Goal: Task Accomplishment & Management: Manage account settings

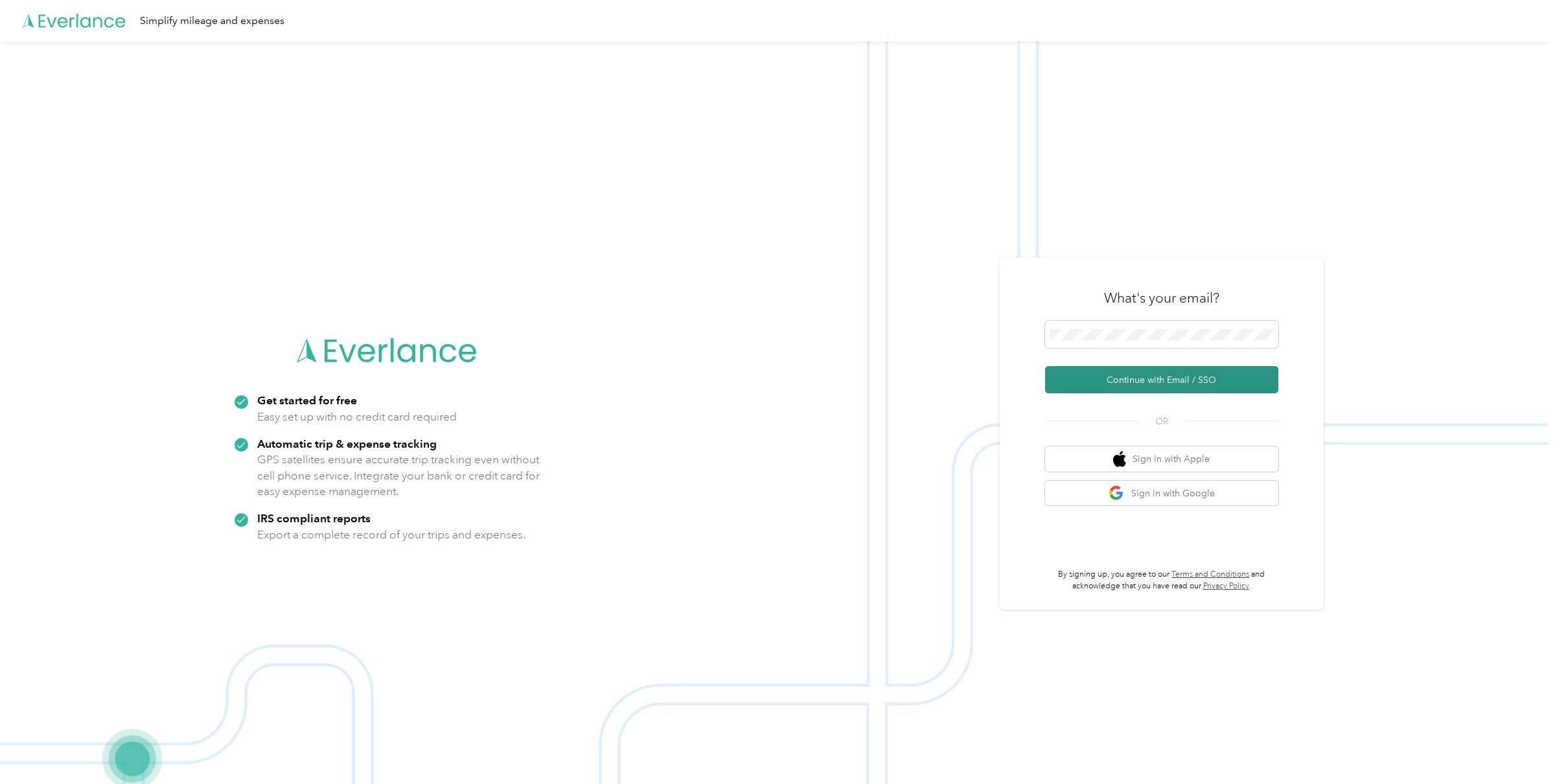
click at [1171, 386] on button "Continue with Email / SSO" at bounding box center [1161, 380] width 234 height 27
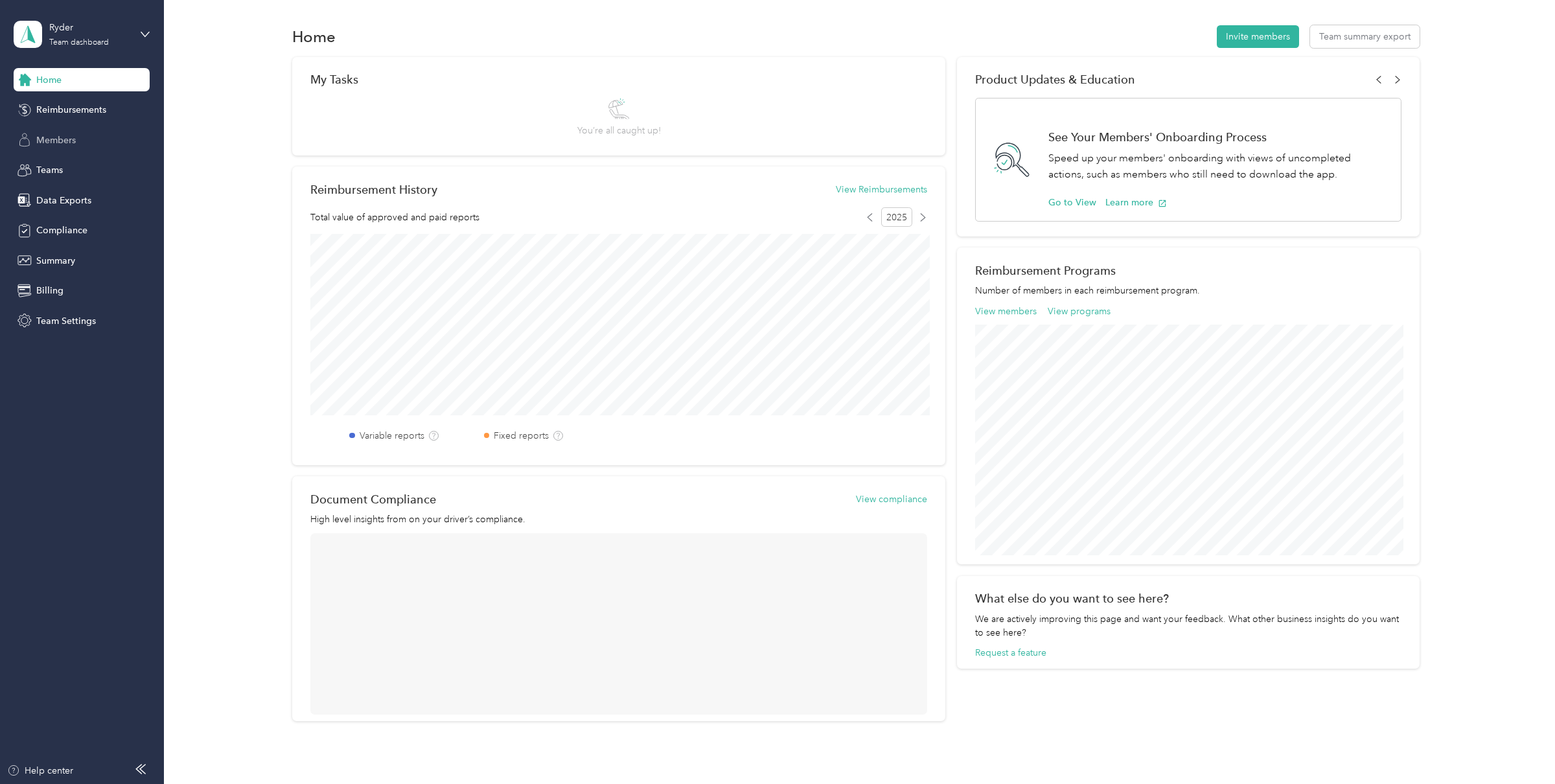
click at [63, 134] on span "Members" at bounding box center [55, 141] width 40 height 14
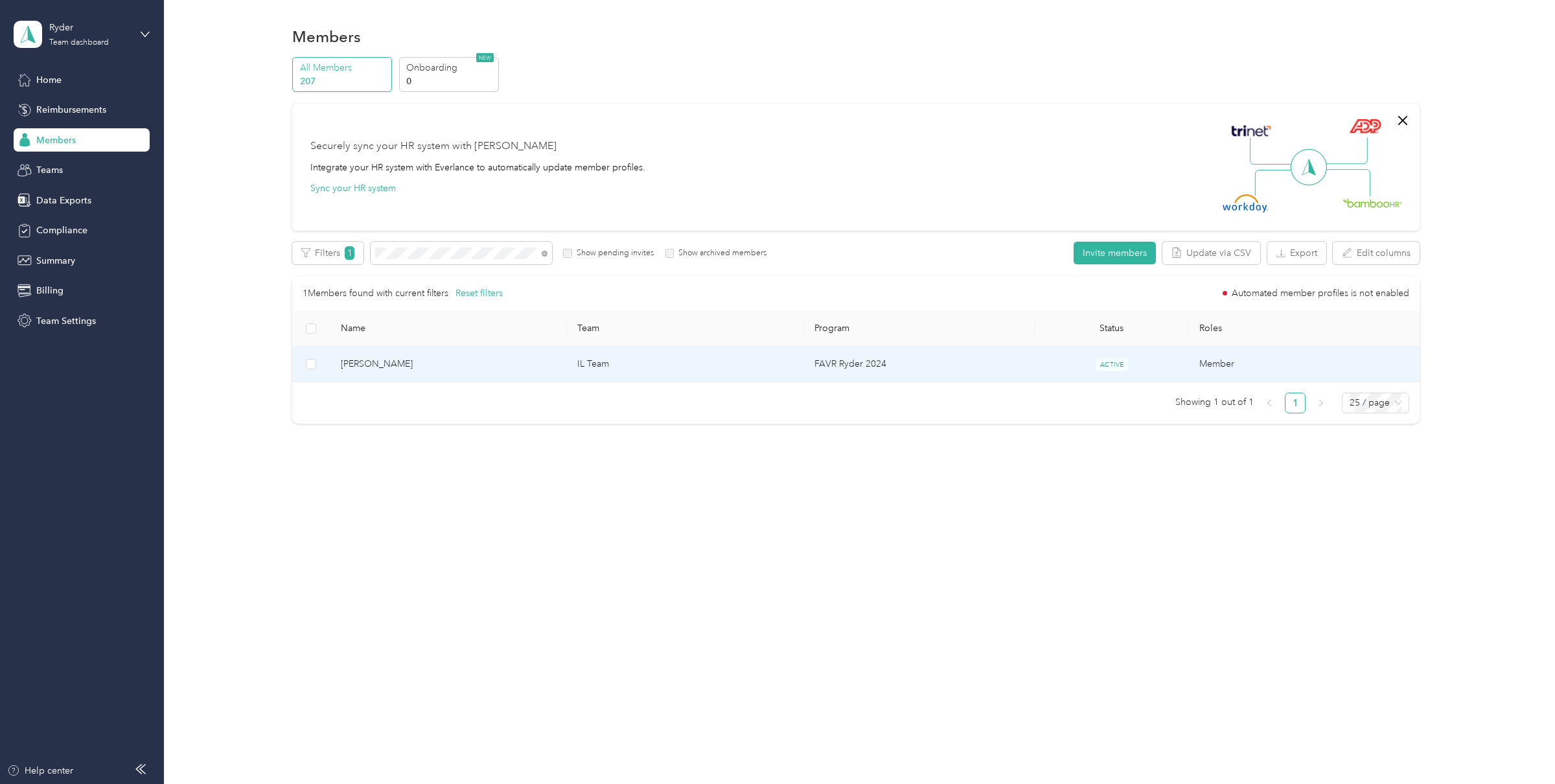
click at [460, 366] on span "[PERSON_NAME]" at bounding box center [448, 363] width 216 height 15
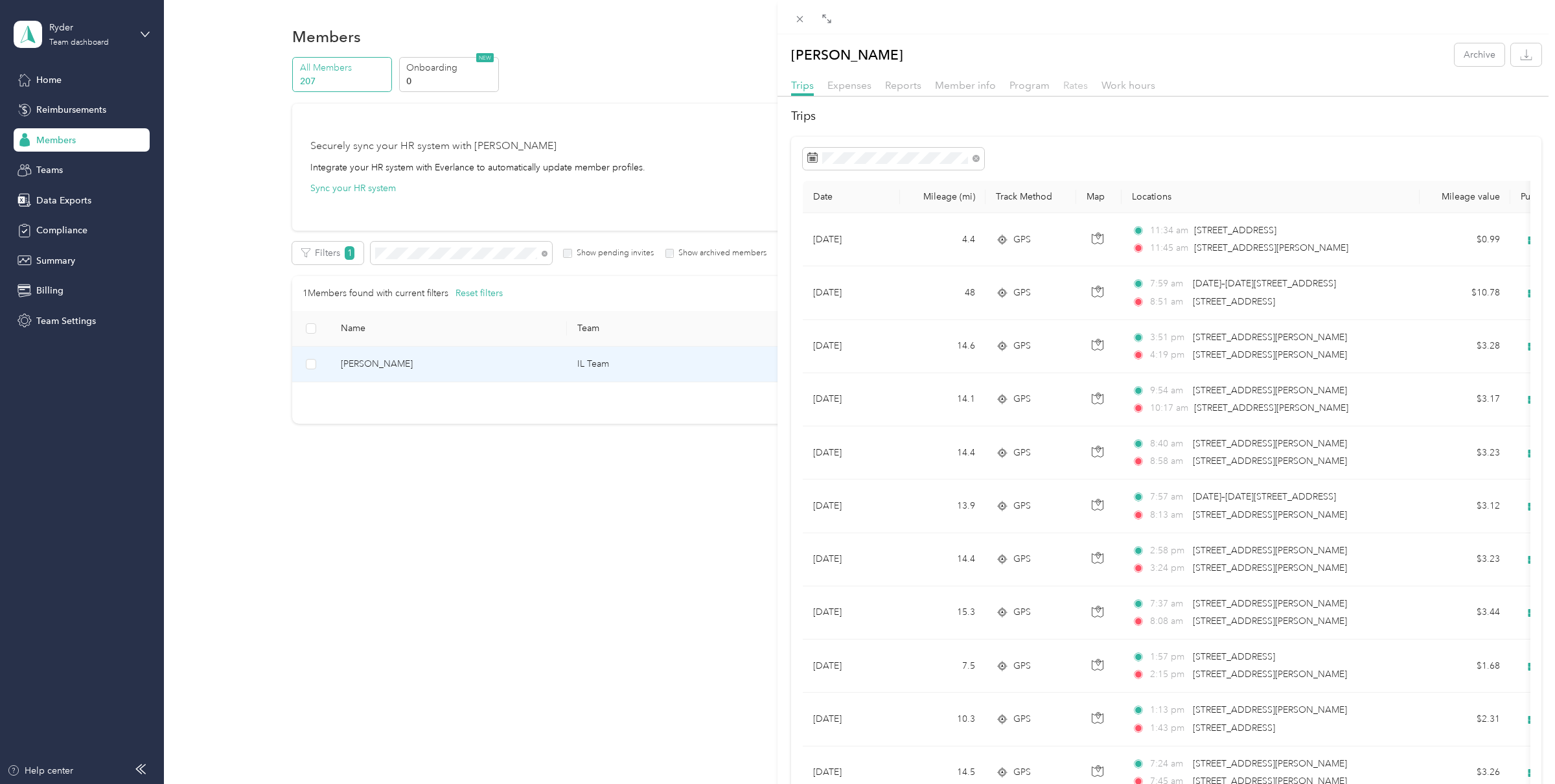
click at [1075, 84] on span "Rates" at bounding box center [1075, 85] width 24 height 13
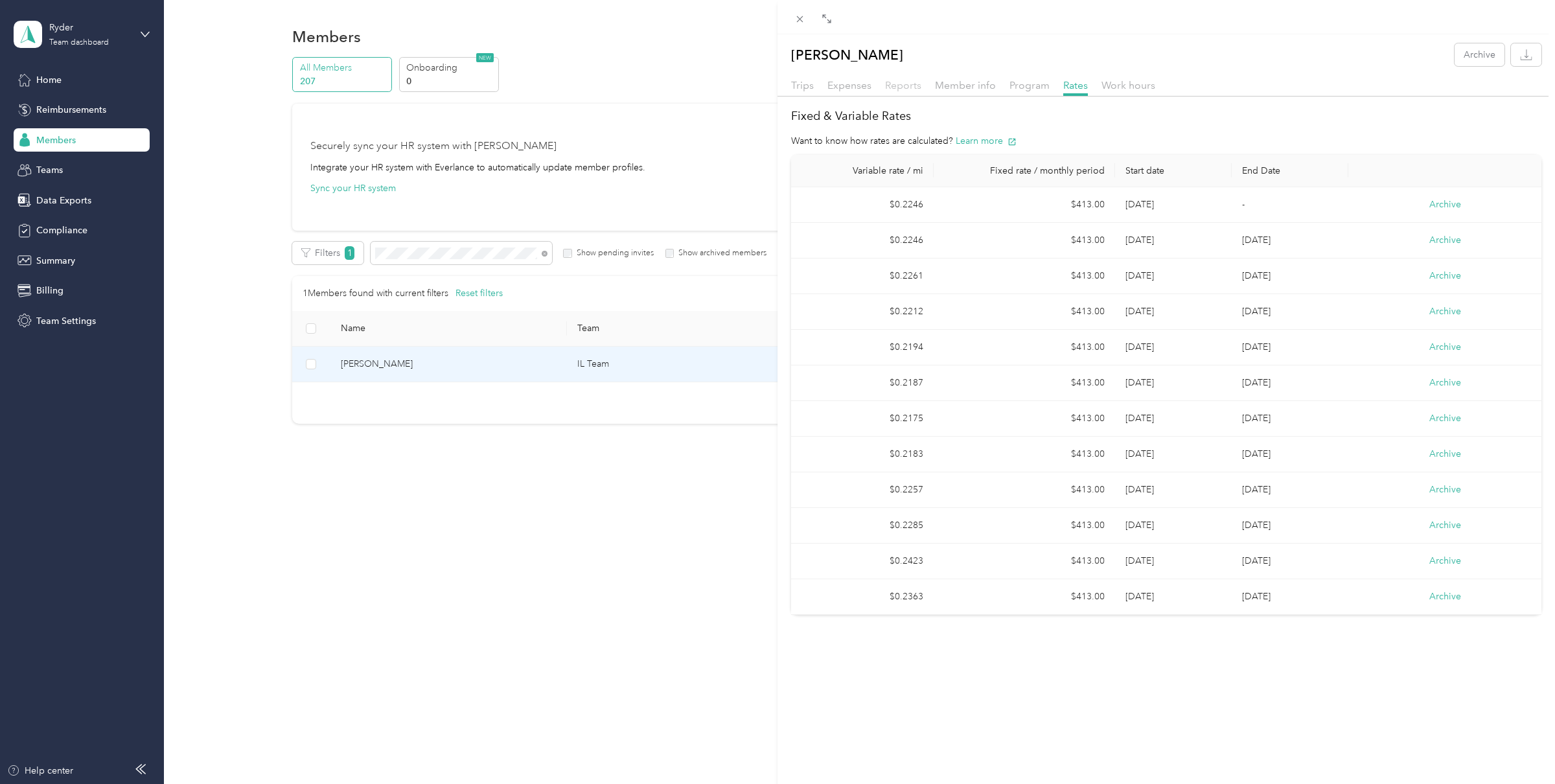
click at [900, 83] on span "Reports" at bounding box center [903, 85] width 36 height 13
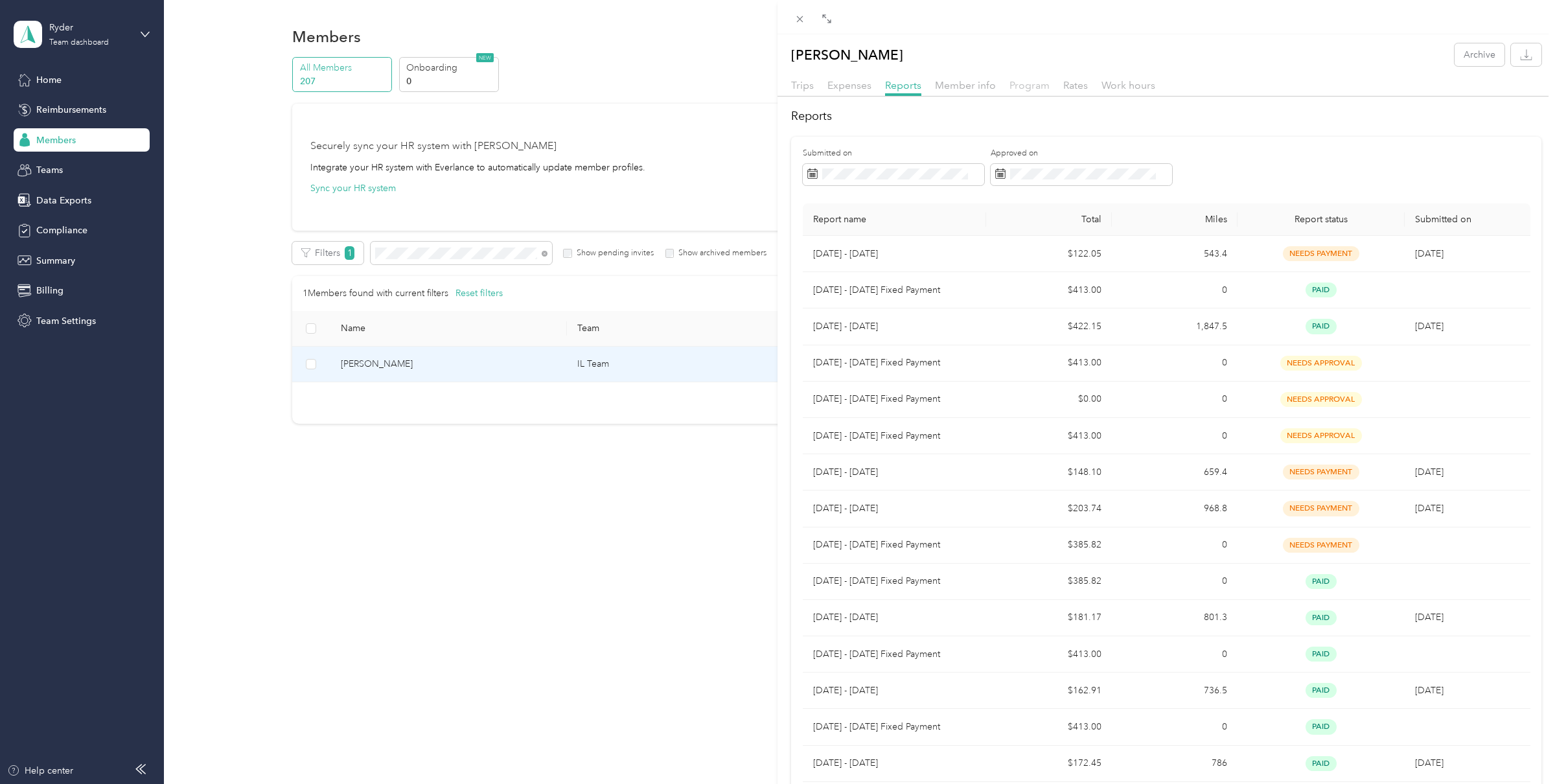
click at [1024, 87] on span "Program" at bounding box center [1029, 85] width 40 height 13
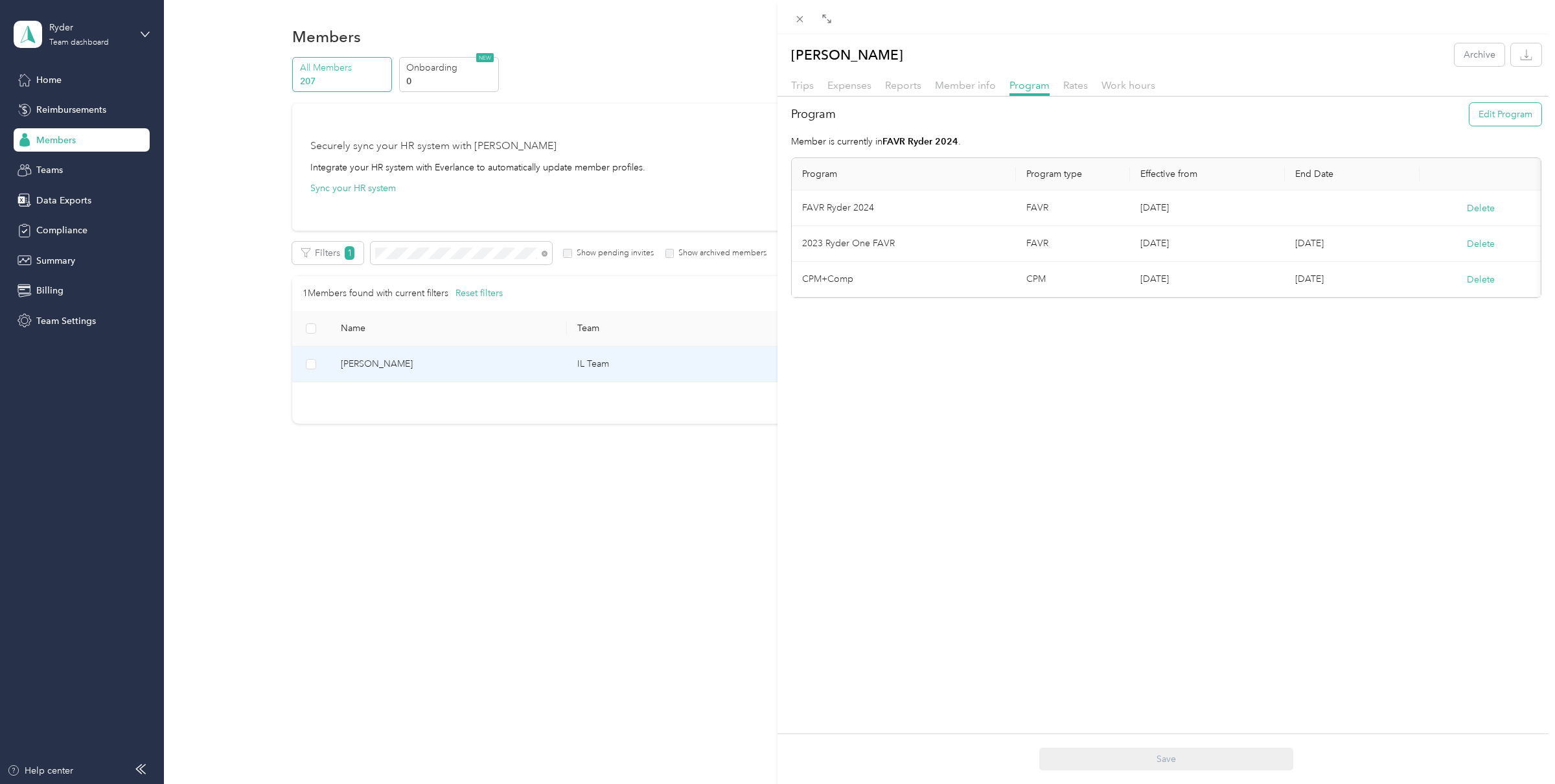
click at [1499, 116] on button "Edit Program" at bounding box center [1506, 113] width 72 height 22
click at [914, 395] on span "FAVR Program 2025_B (FAVR)" at bounding box center [873, 396] width 123 height 11
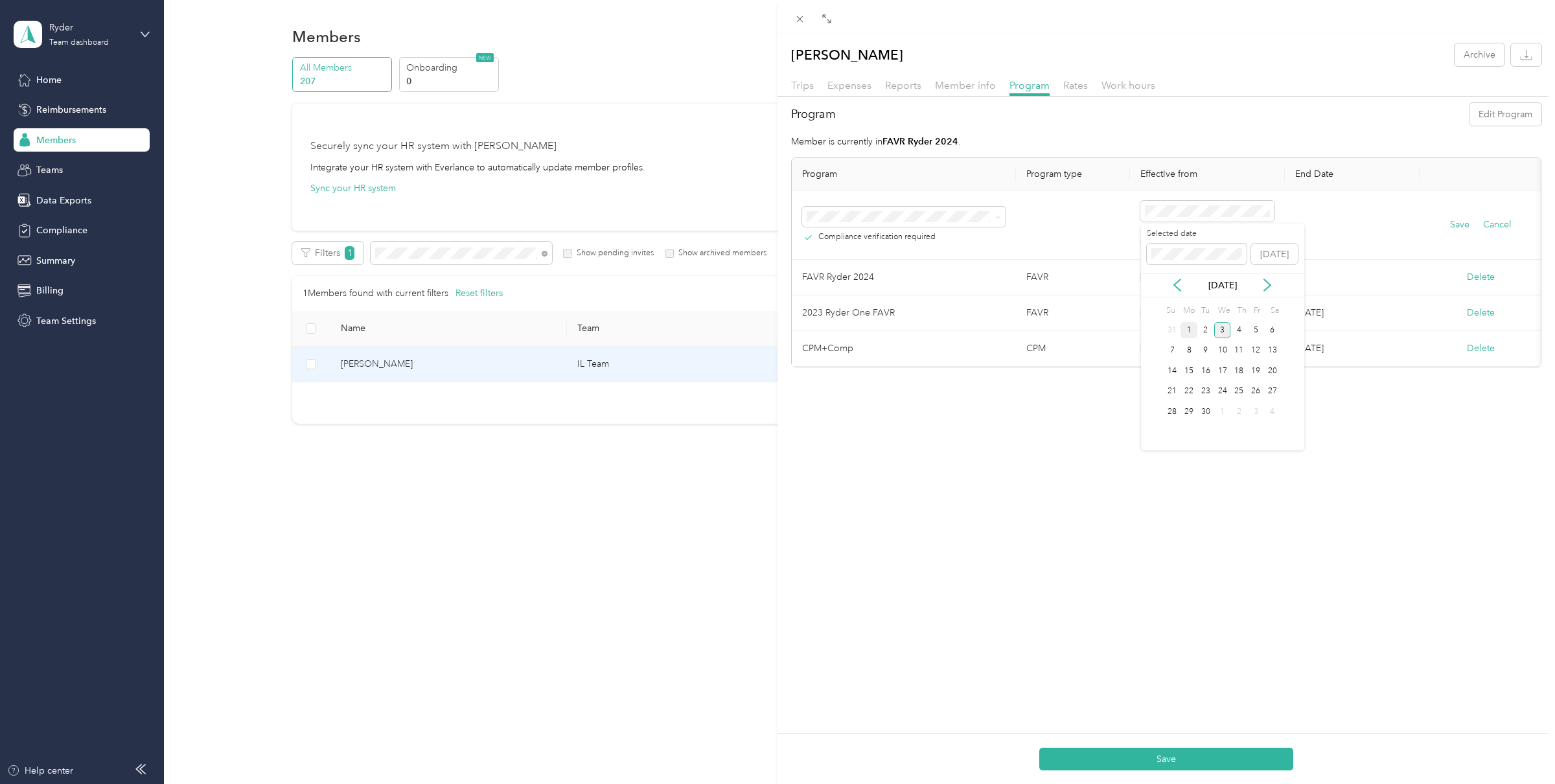
click at [1190, 329] on div "1" at bounding box center [1189, 329] width 16 height 16
click at [1452, 226] on button "Save" at bounding box center [1460, 225] width 19 height 15
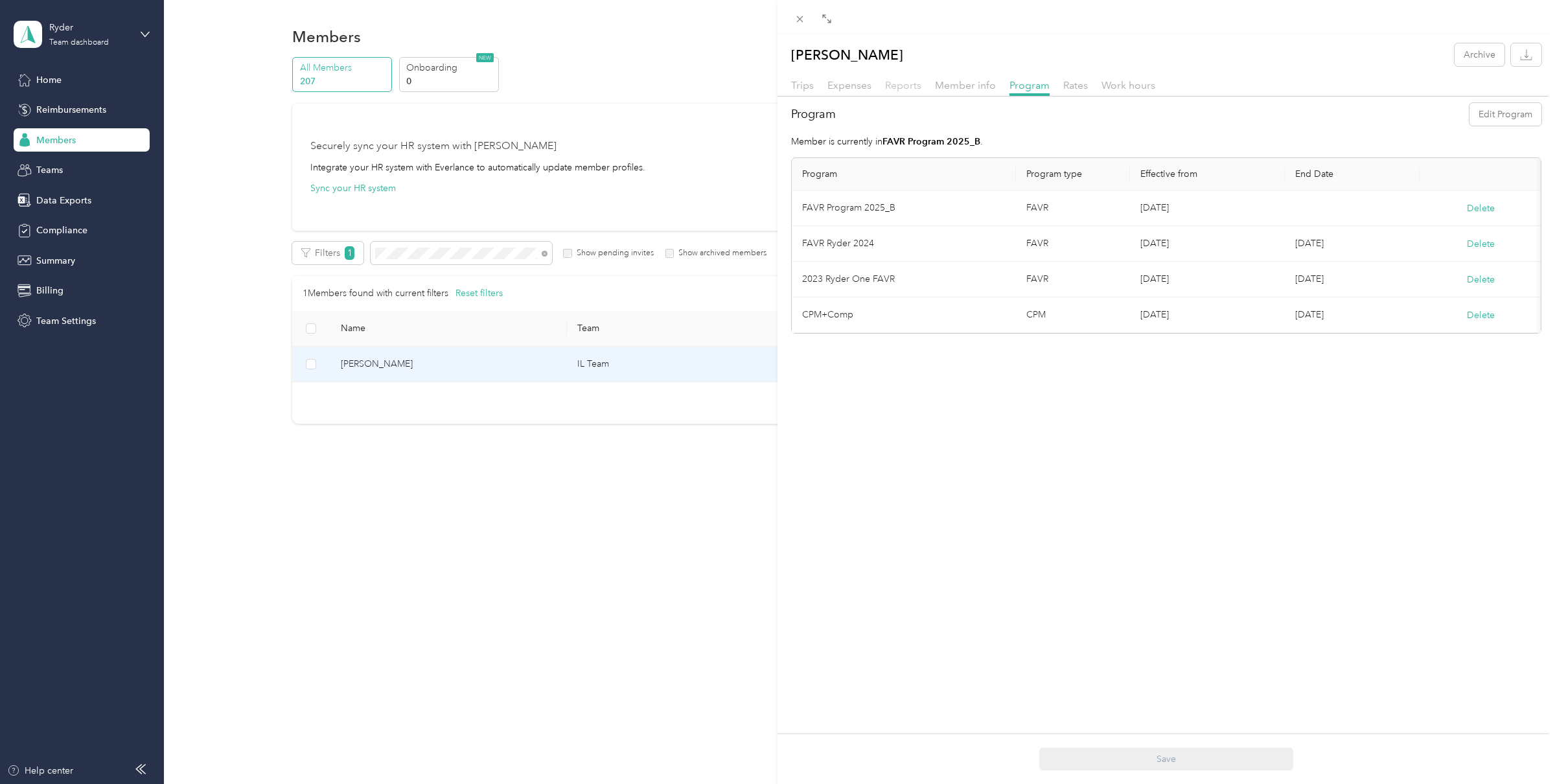
click at [904, 84] on span "Reports" at bounding box center [903, 85] width 36 height 13
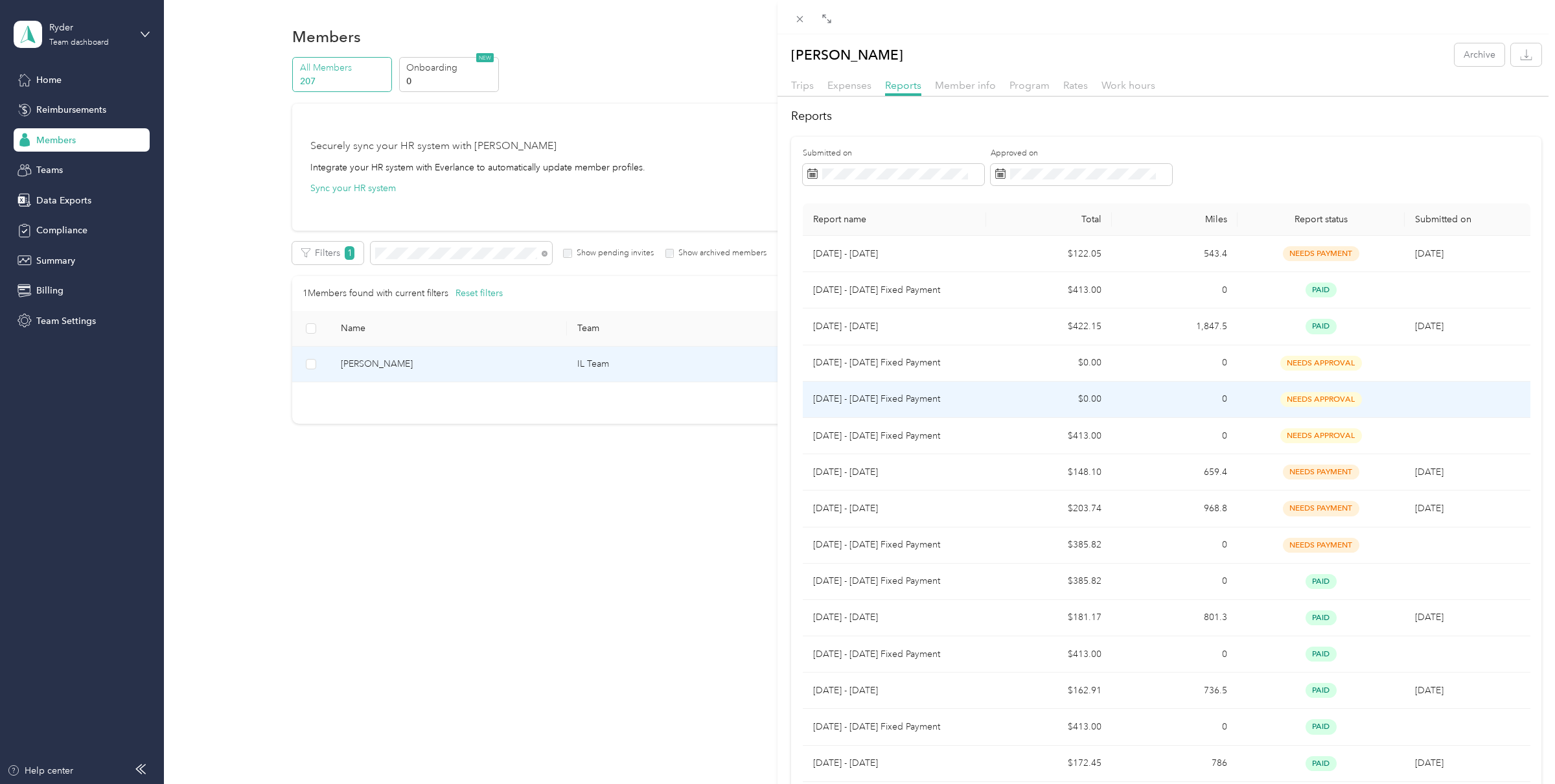
click at [965, 392] on td "[DATE] - [DATE] Fixed Payment" at bounding box center [895, 399] width 184 height 36
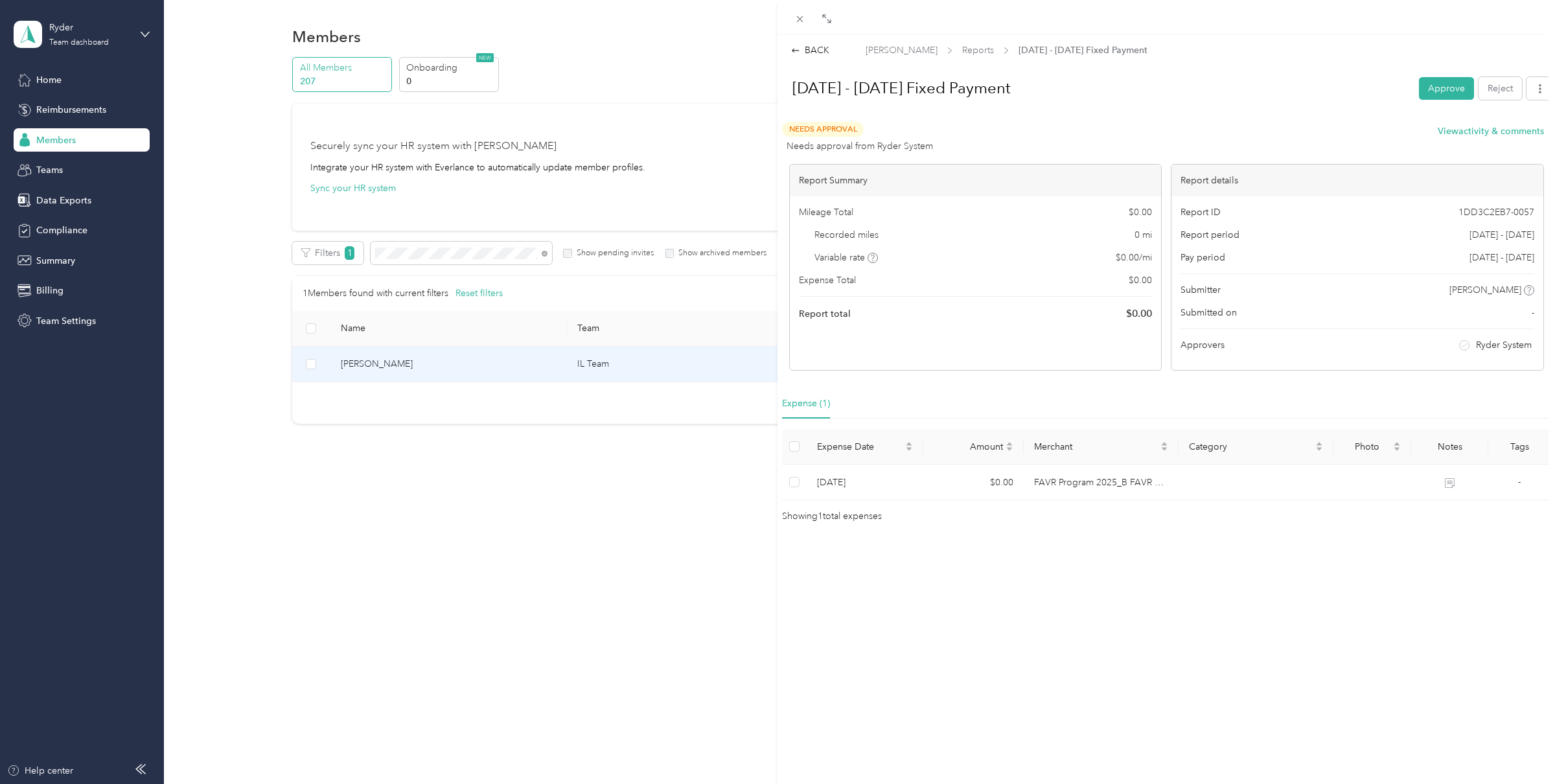
click at [1497, 214] on span "1DD3C2EB7-0057" at bounding box center [1496, 212] width 76 height 14
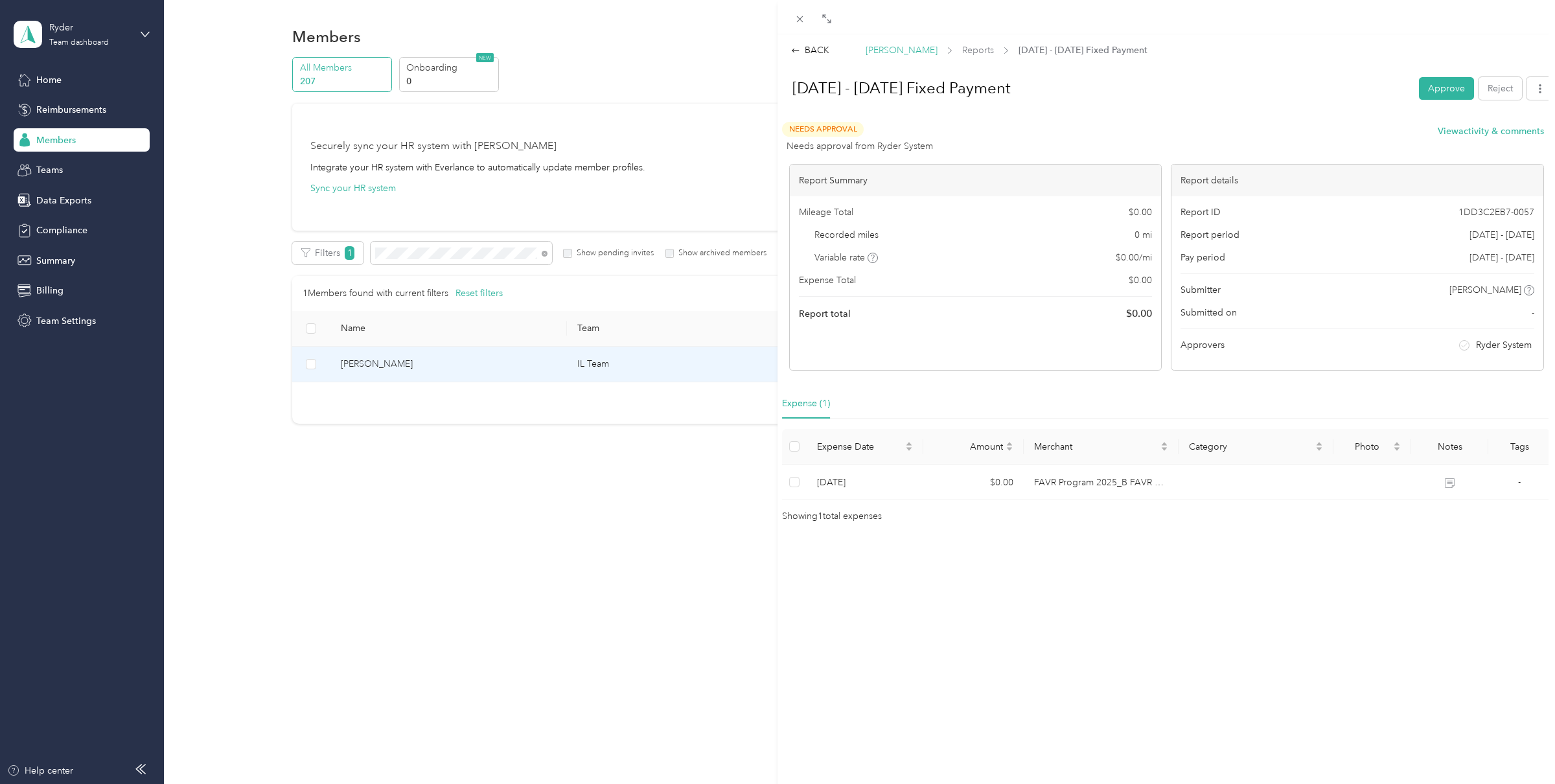
click at [907, 50] on span "[PERSON_NAME]" at bounding box center [902, 50] width 72 height 14
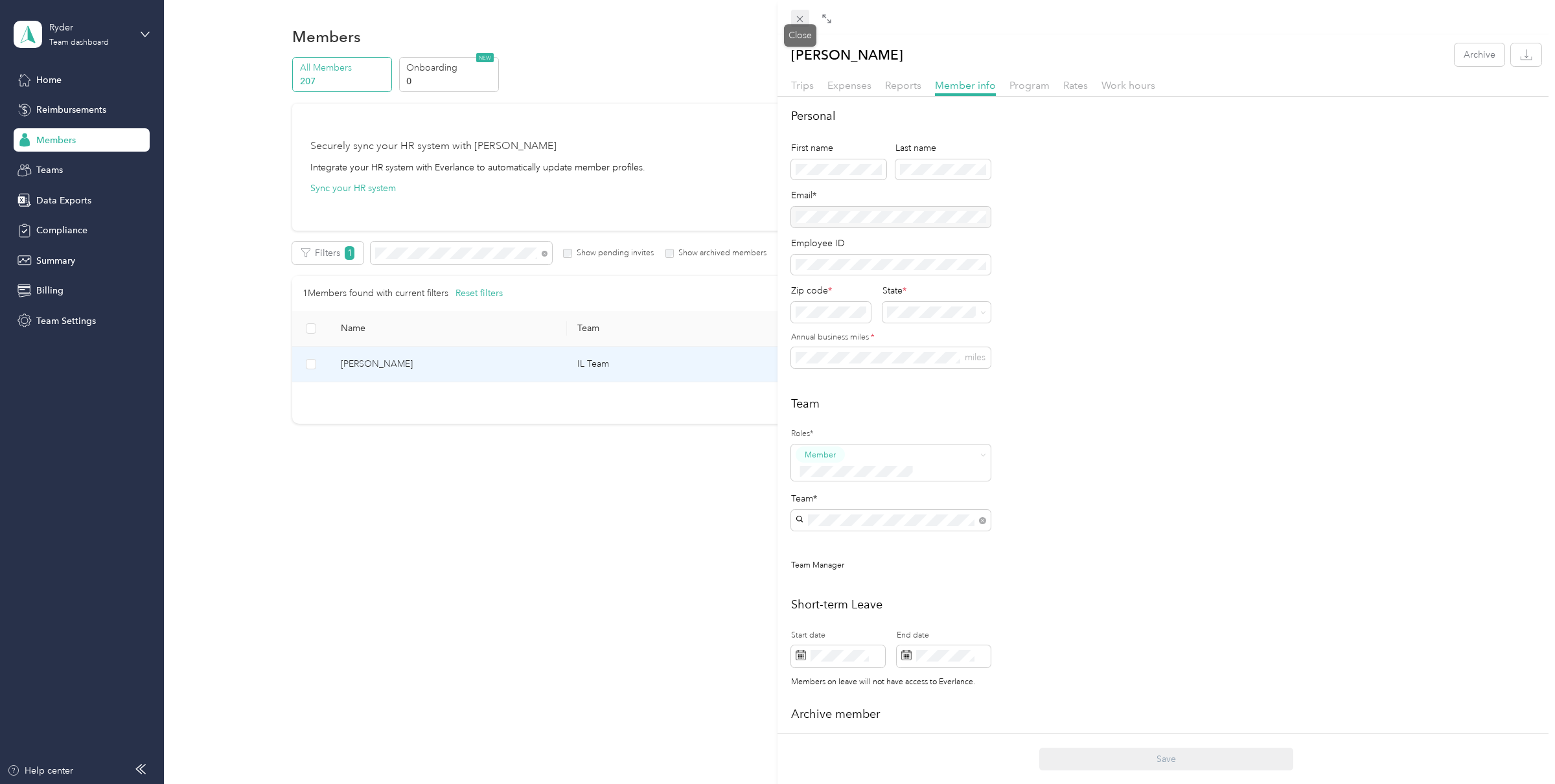
click at [797, 20] on icon at bounding box center [799, 18] width 11 height 11
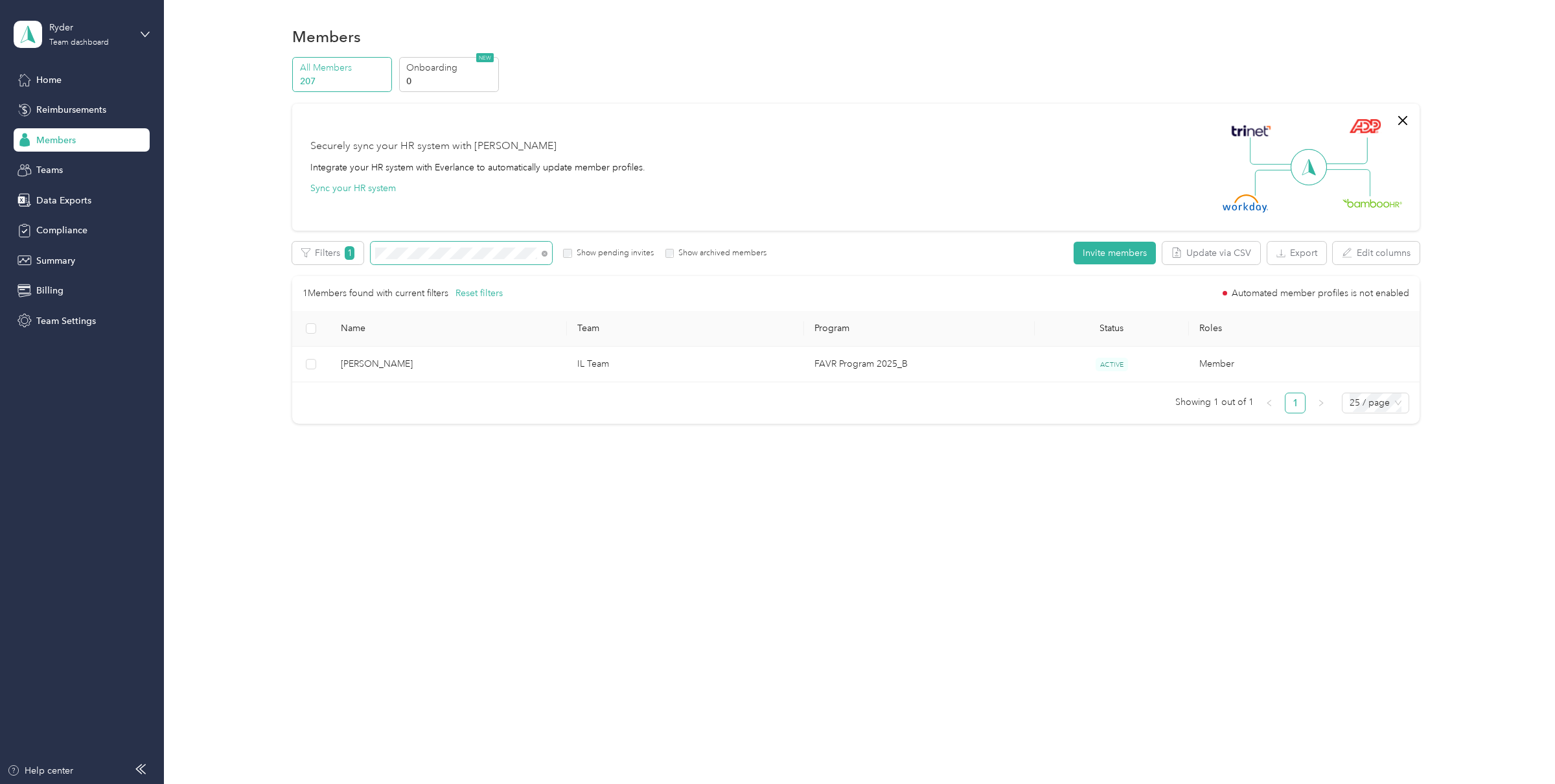
click at [545, 257] on span at bounding box center [545, 252] width 6 height 11
click at [545, 255] on icon at bounding box center [545, 254] width 6 height 6
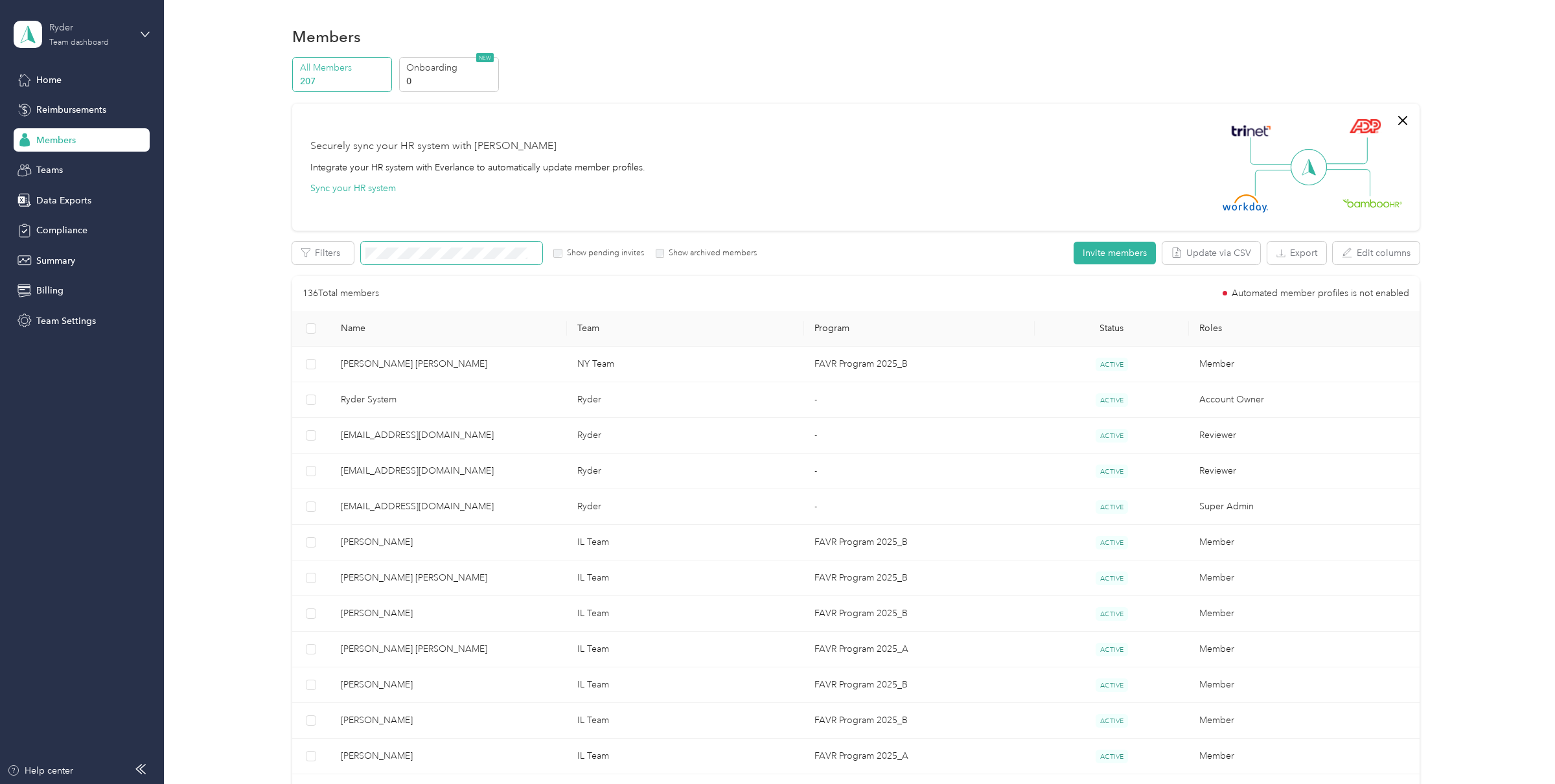
click at [80, 32] on div "Ryder" at bounding box center [90, 27] width 81 height 14
click at [57, 164] on div "Log out" at bounding box center [49, 166] width 49 height 14
